Goal: Transaction & Acquisition: Purchase product/service

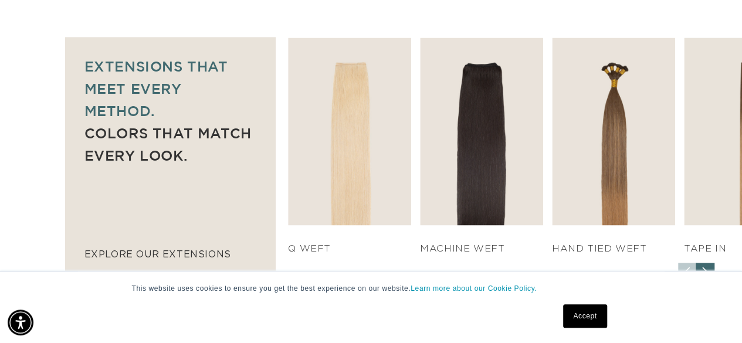
scroll to position [790, 0]
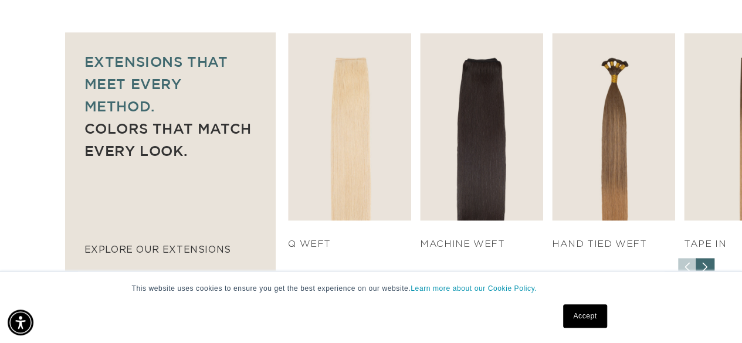
drag, startPoint x: 744, startPoint y: 27, endPoint x: 750, endPoint y: 90, distance: 63.0
click at [708, 263] on div "Next slide" at bounding box center [705, 267] width 19 height 19
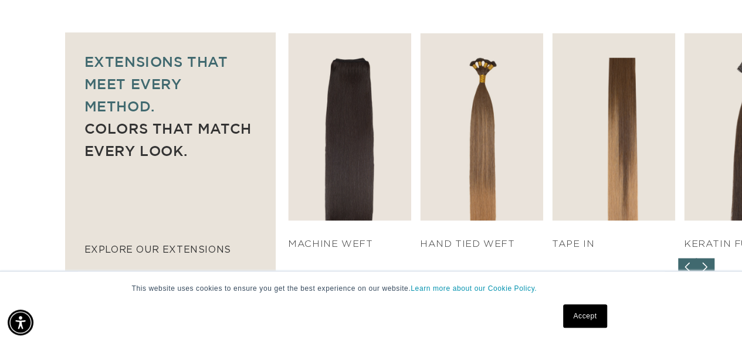
scroll to position [0, 1317]
click at [708, 263] on div "Next slide" at bounding box center [705, 267] width 19 height 19
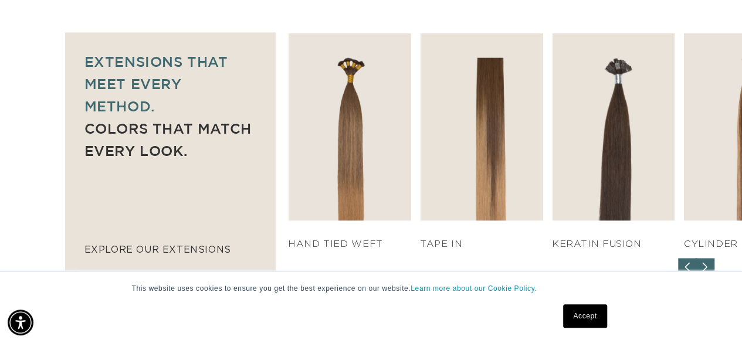
click at [708, 263] on div "Next slide" at bounding box center [705, 267] width 19 height 19
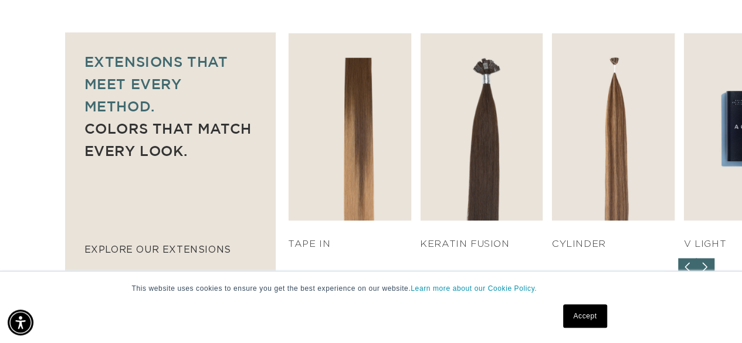
scroll to position [0, 0]
drag, startPoint x: 708, startPoint y: 263, endPoint x: 706, endPoint y: 249, distance: 14.1
click at [706, 249] on div "SHOP NOW q weft SHOP NOW Machine Weft SHOP NOW" at bounding box center [515, 154] width 454 height 243
